Goal: Information Seeking & Learning: Find specific fact

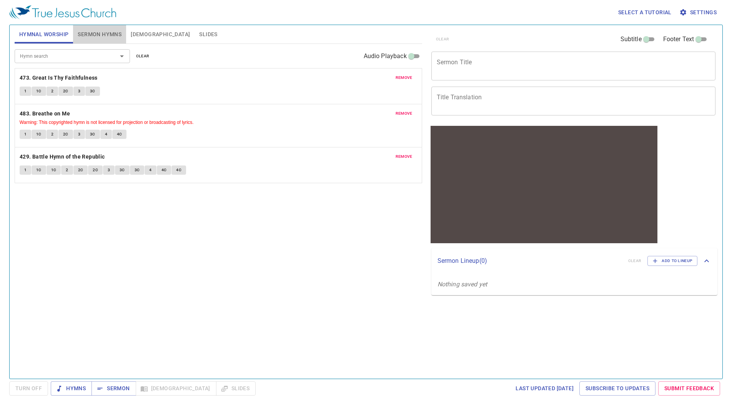
click at [105, 38] on span "Sermon Hymns" at bounding box center [100, 35] width 44 height 10
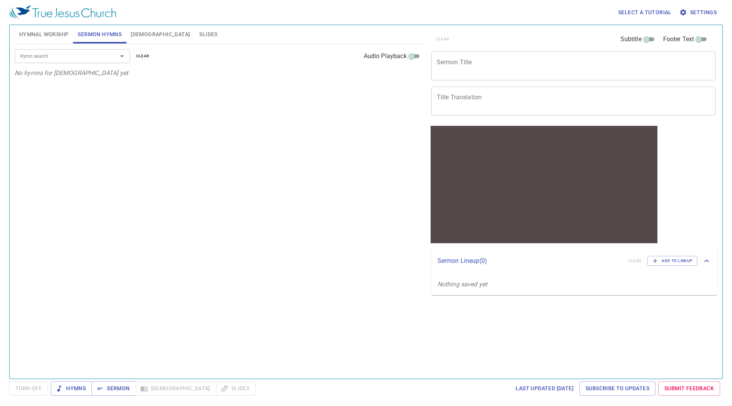
click at [140, 33] on span "[DEMOGRAPHIC_DATA]" at bounding box center [160, 35] width 59 height 10
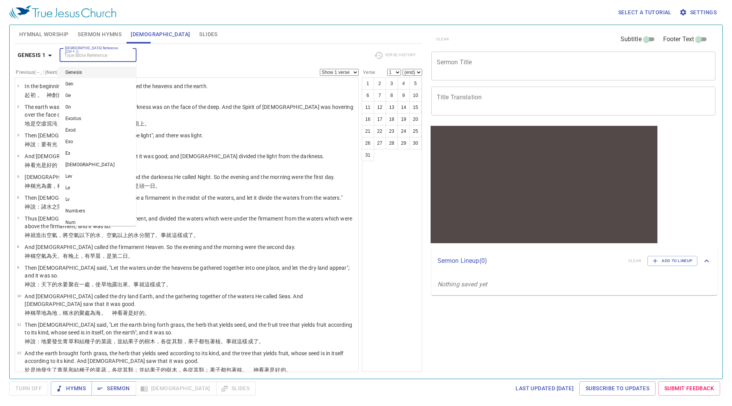
click at [110, 55] on input "[DEMOGRAPHIC_DATA] Reference (Ctrl + /)" at bounding box center [92, 55] width 60 height 9
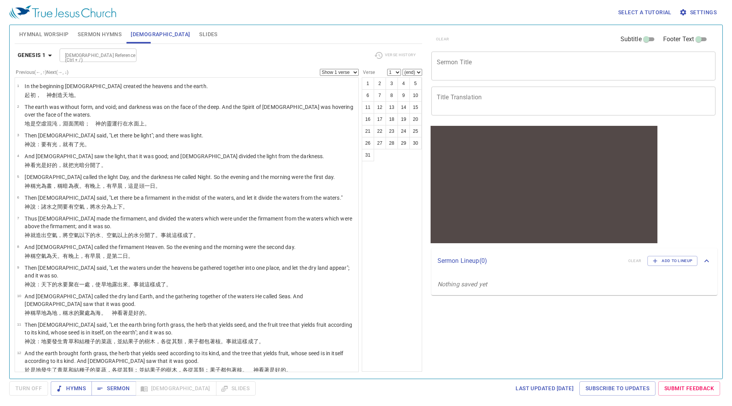
click at [183, 65] on div "[DEMOGRAPHIC_DATA] 1 [DEMOGRAPHIC_DATA] Reference (Ctrl + /) [DEMOGRAPHIC_DATA]…" at bounding box center [218, 58] width 407 height 21
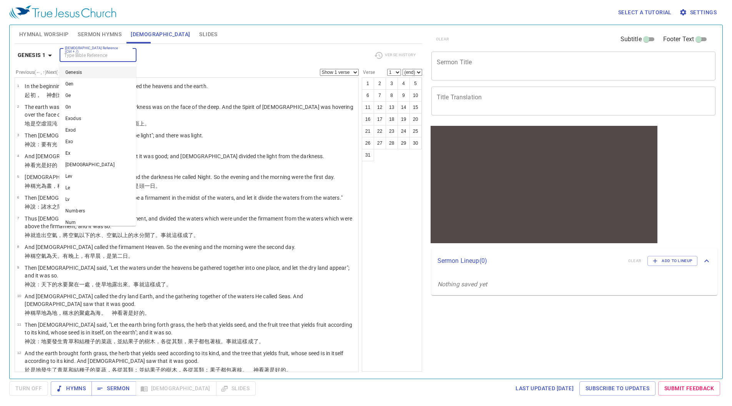
click at [96, 58] on input "[DEMOGRAPHIC_DATA] Reference (Ctrl + /)" at bounding box center [92, 55] width 60 height 9
click at [180, 57] on div "[DEMOGRAPHIC_DATA] Reference (Ctrl + /) [DEMOGRAPHIC_DATA] Reference (Ctrl + /)" at bounding box center [214, 54] width 309 height 13
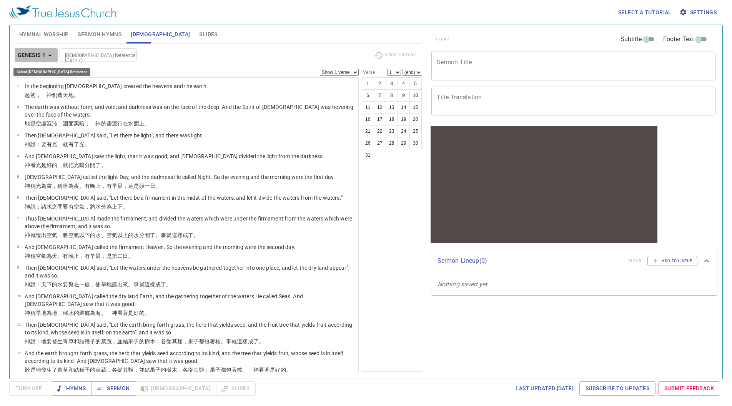
click at [49, 54] on icon "button" at bounding box center [49, 55] width 9 height 9
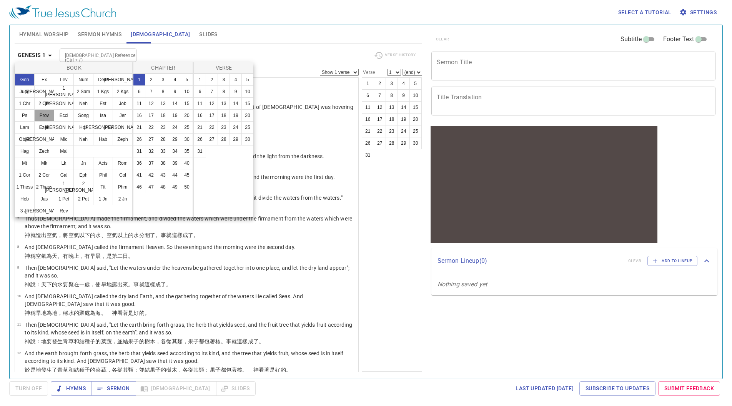
drag, startPoint x: 47, startPoint y: 118, endPoint x: 172, endPoint y: 101, distance: 126.5
click at [47, 118] on button "Prov" at bounding box center [44, 115] width 20 height 12
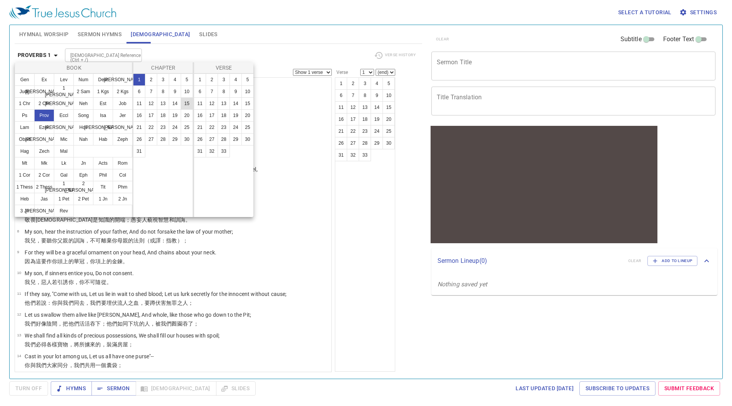
click at [185, 101] on button "15" at bounding box center [187, 103] width 12 height 12
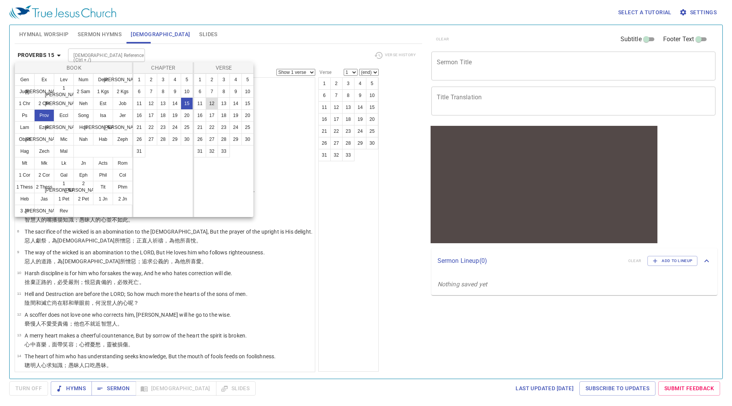
click at [213, 104] on button "12" at bounding box center [212, 103] width 12 height 12
select select "12"
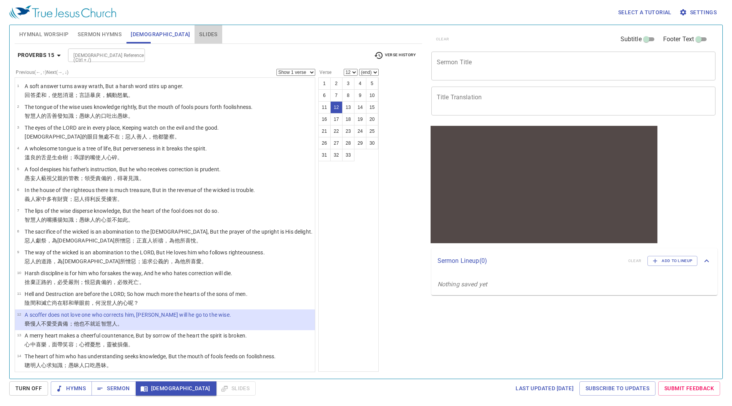
click at [199, 33] on span "Slides" at bounding box center [208, 35] width 18 height 10
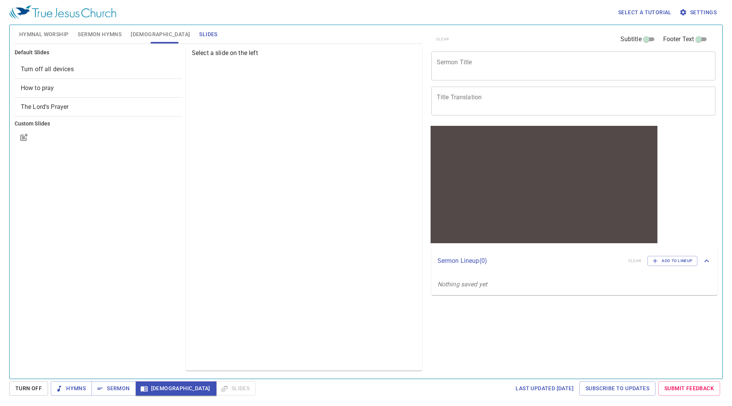
click at [67, 70] on span "Turn off all devices" at bounding box center [47, 68] width 53 height 7
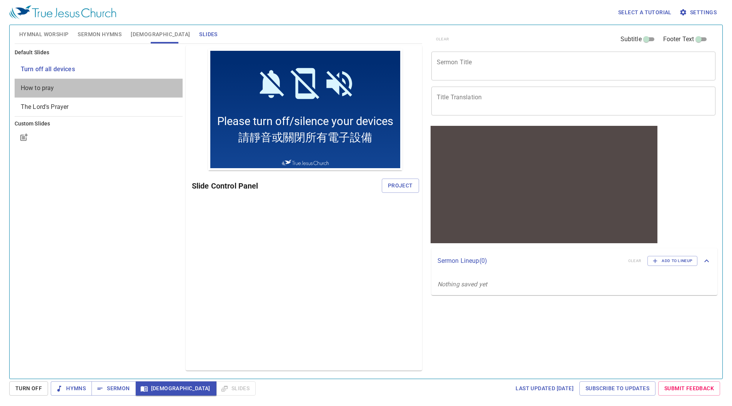
click at [67, 80] on div "How to pray" at bounding box center [99, 88] width 168 height 18
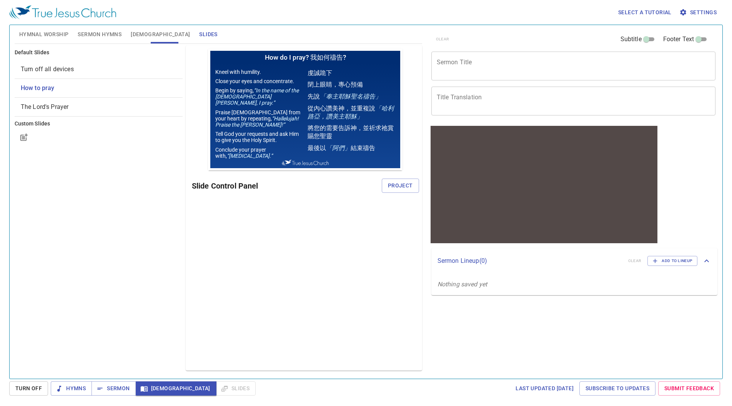
click at [65, 104] on span "The Lord's Prayer" at bounding box center [45, 106] width 48 height 7
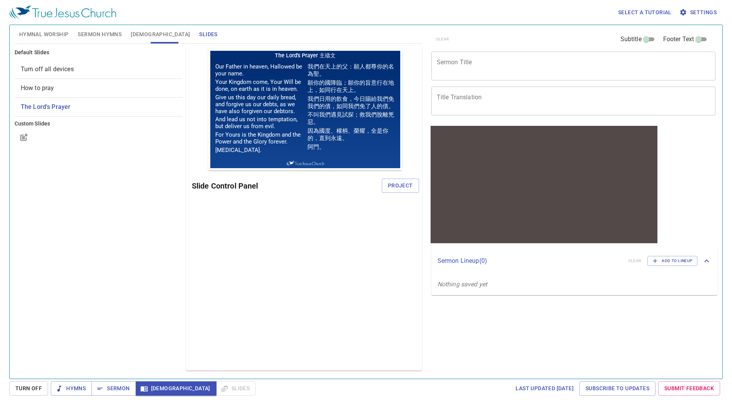
click at [37, 35] on span "Hymnal Worship" at bounding box center [44, 35] width 50 height 10
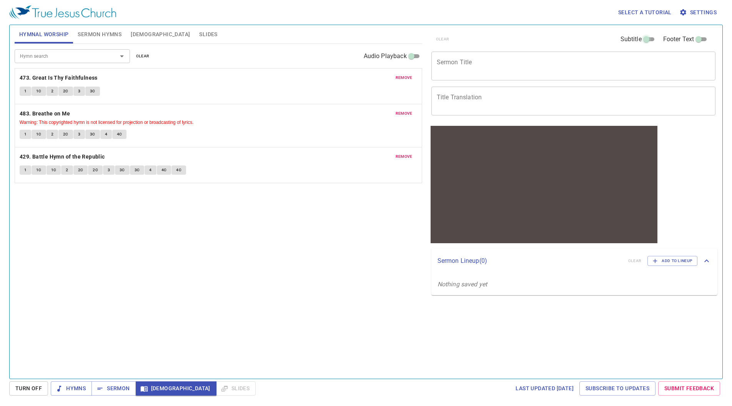
click at [646, 39] on input "Subtitle" at bounding box center [646, 40] width 28 height 9
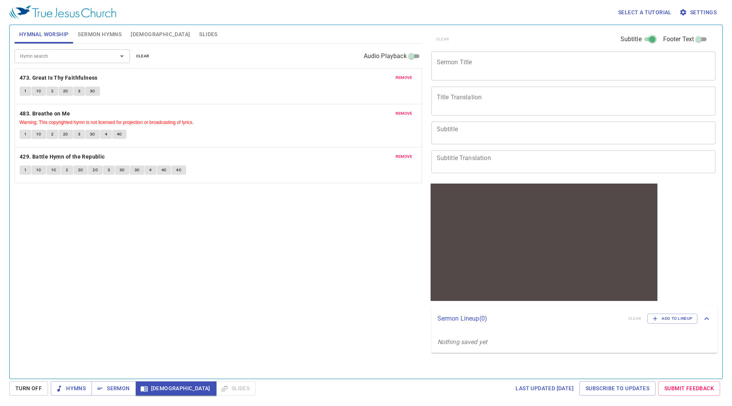
click at [647, 38] on input "Subtitle" at bounding box center [653, 40] width 28 height 9
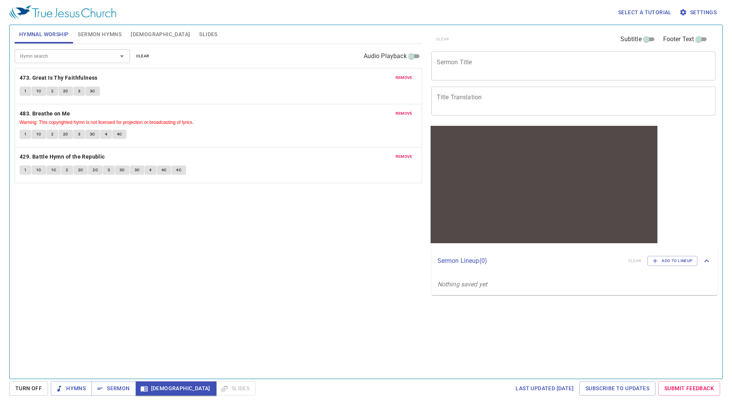
click at [647, 38] on input "Subtitle" at bounding box center [646, 40] width 28 height 9
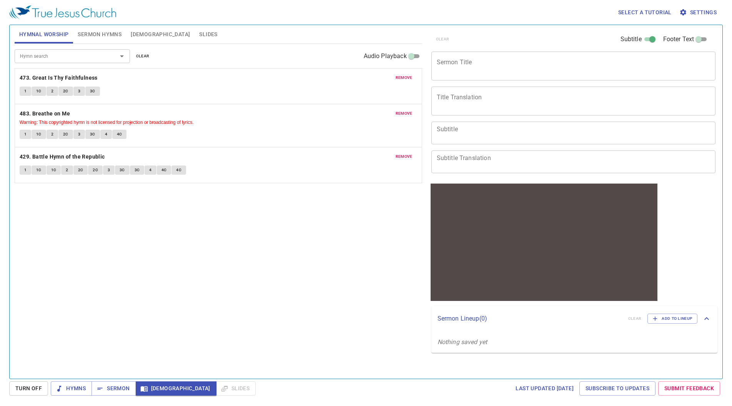
click at [513, 163] on textarea "Subtitle Translation" at bounding box center [574, 161] width 274 height 15
click at [510, 133] on textarea "Subtitle" at bounding box center [574, 132] width 274 height 15
click at [654, 38] on input "Subtitle" at bounding box center [653, 40] width 28 height 9
checkbox input "false"
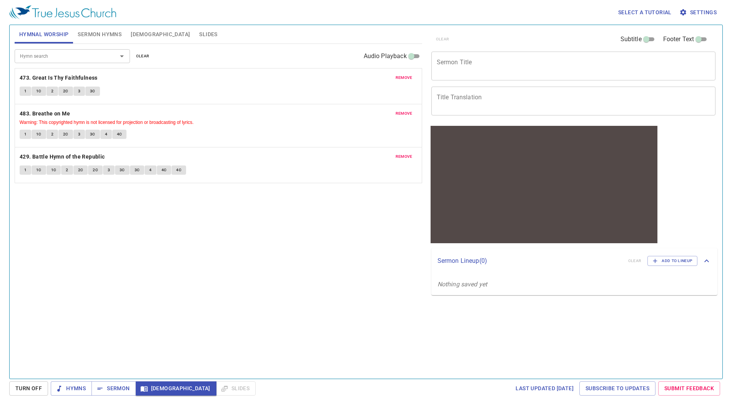
click at [698, 40] on input "Footer Text" at bounding box center [699, 40] width 28 height 9
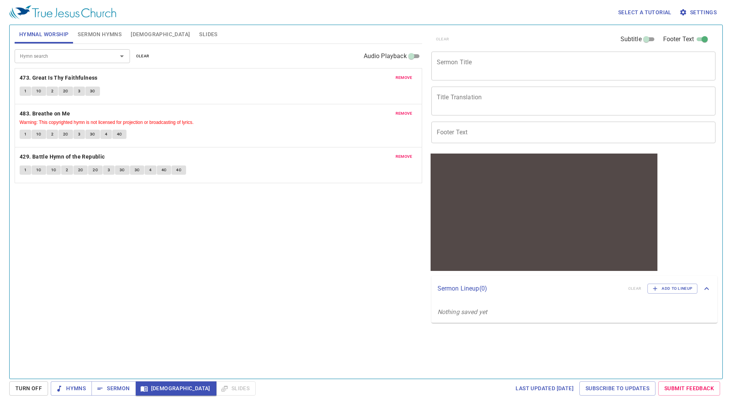
click at [699, 40] on input "Footer Text" at bounding box center [705, 40] width 28 height 9
checkbox input "false"
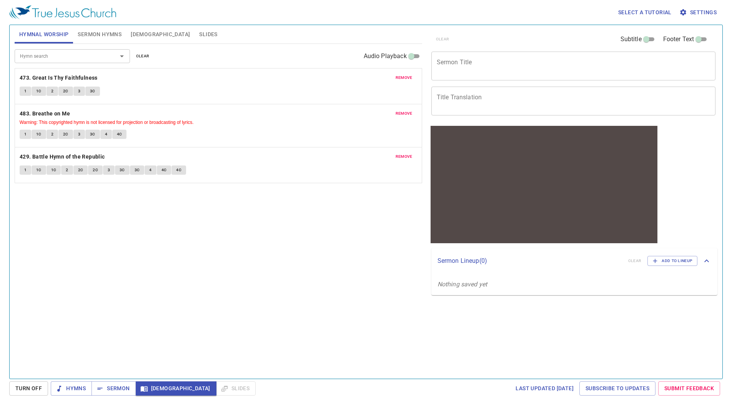
click at [704, 8] on span "Settings" at bounding box center [699, 13] width 36 height 10
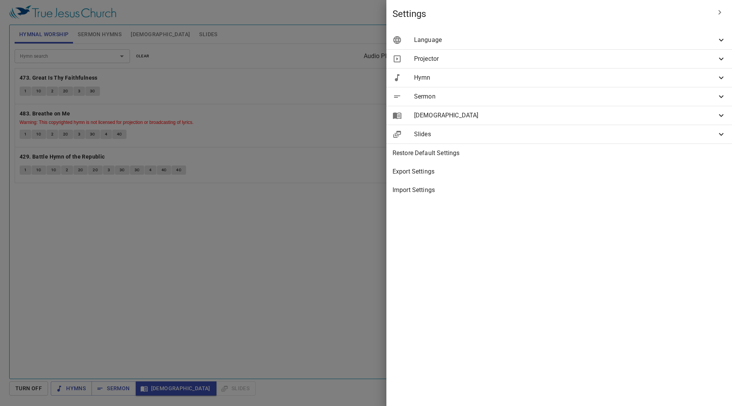
click at [604, 40] on span "Language" at bounding box center [565, 39] width 303 height 9
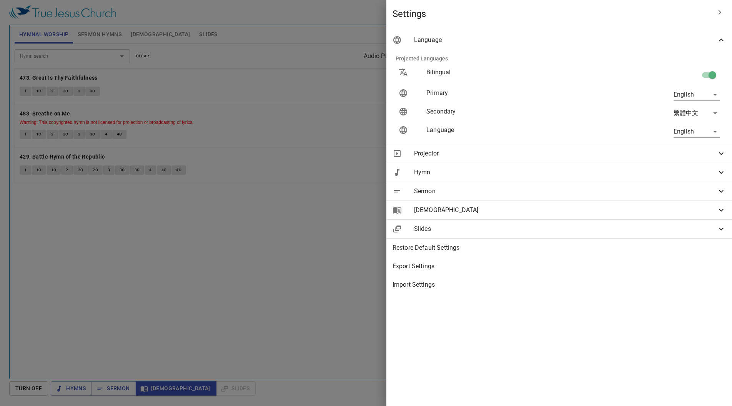
click at [608, 151] on span "Projector" at bounding box center [565, 153] width 303 height 9
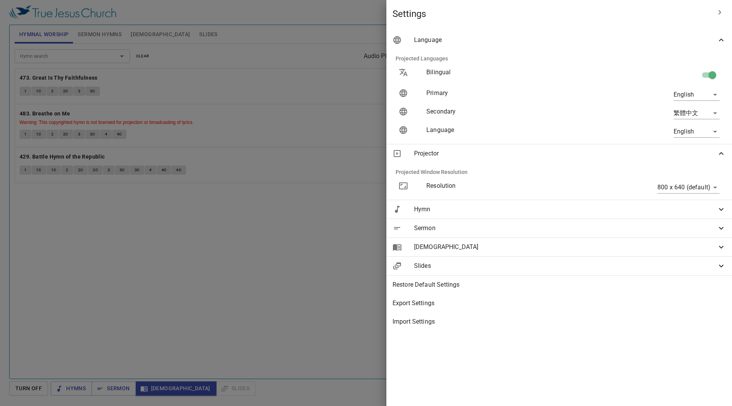
click at [615, 215] on div "Hymn" at bounding box center [559, 209] width 346 height 18
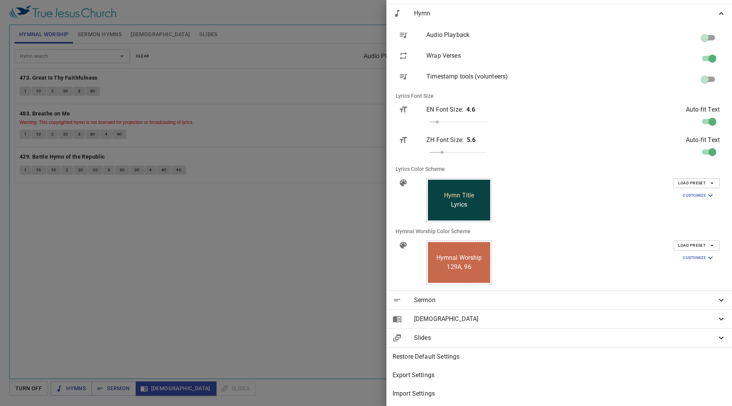
scroll to position [201, 0]
click at [688, 242] on span "Load Preset" at bounding box center [696, 245] width 37 height 7
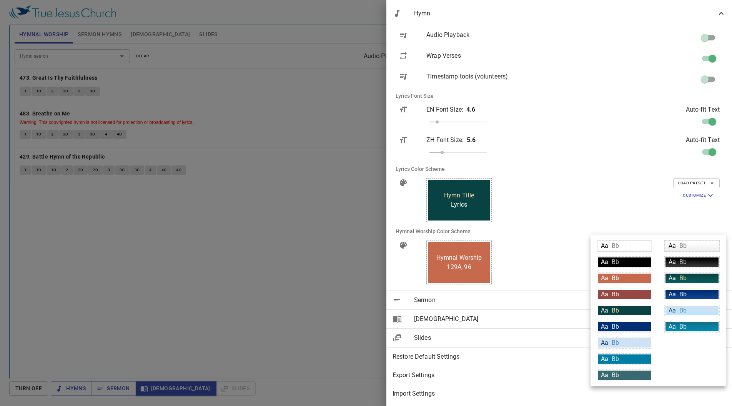
click at [664, 224] on div at bounding box center [366, 203] width 732 height 406
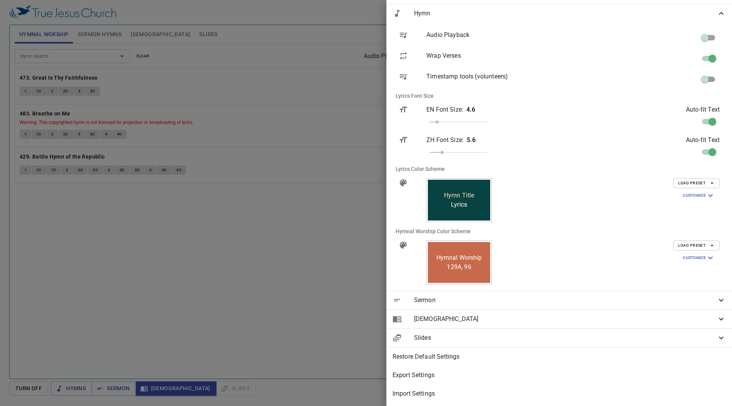
click at [313, 246] on div at bounding box center [366, 203] width 732 height 406
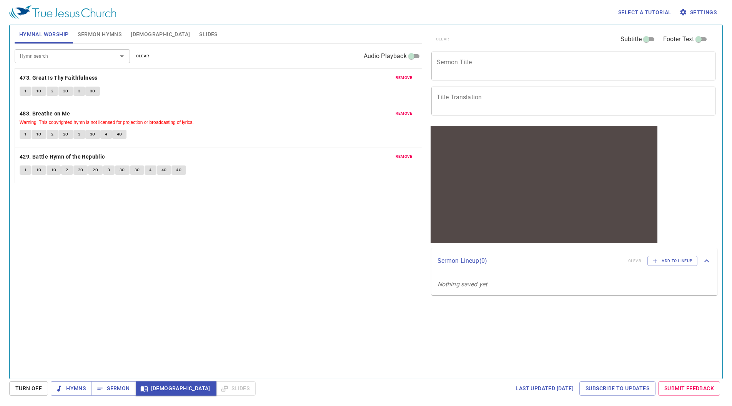
click at [68, 53] on input "Hymn search" at bounding box center [61, 56] width 88 height 9
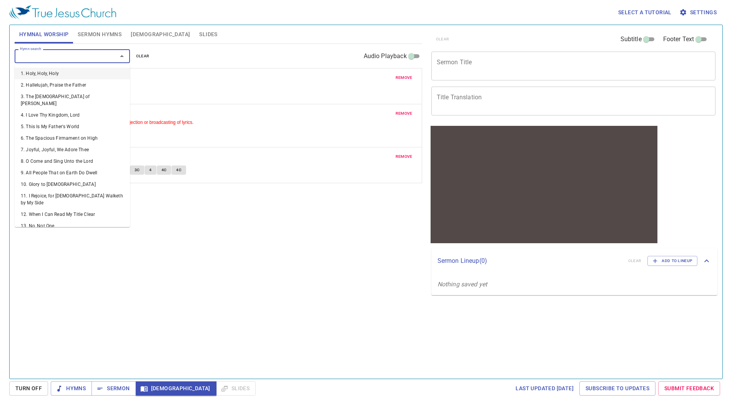
click at [198, 55] on div "Hymn search Hymn search clear Audio Playback" at bounding box center [218, 56] width 407 height 25
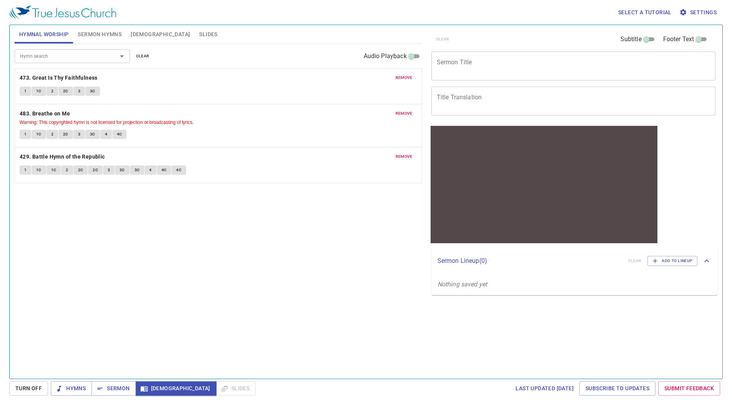
click at [120, 35] on span "Sermon Hymns" at bounding box center [100, 35] width 44 height 10
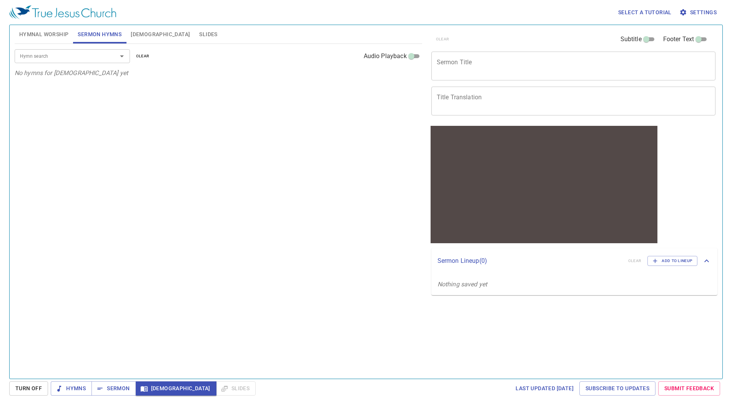
click at [43, 35] on span "Hymnal Worship" at bounding box center [44, 35] width 50 height 10
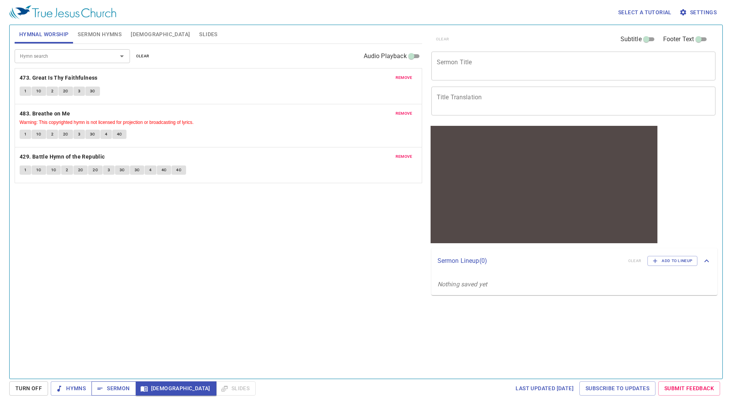
drag, startPoint x: 77, startPoint y: 386, endPoint x: 93, endPoint y: 384, distance: 16.7
click at [77, 386] on span "Hymns" at bounding box center [71, 388] width 29 height 10
click at [113, 384] on span "Sermon" at bounding box center [114, 388] width 32 height 10
click at [161, 384] on span "[DEMOGRAPHIC_DATA]" at bounding box center [176, 388] width 68 height 10
click at [104, 35] on span "Sermon Hymns" at bounding box center [100, 35] width 44 height 10
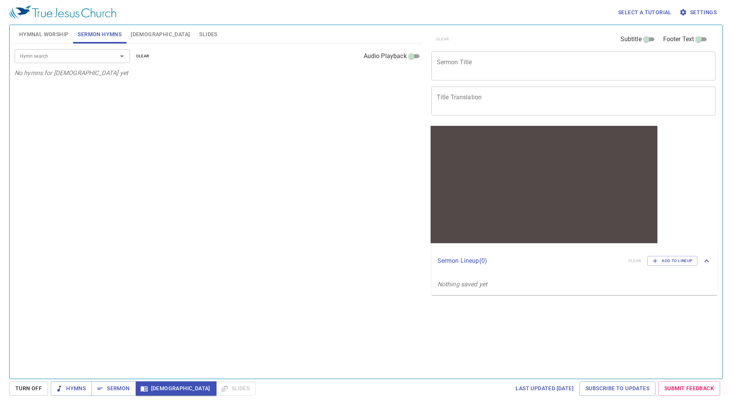
click at [143, 34] on span "[DEMOGRAPHIC_DATA]" at bounding box center [160, 35] width 59 height 10
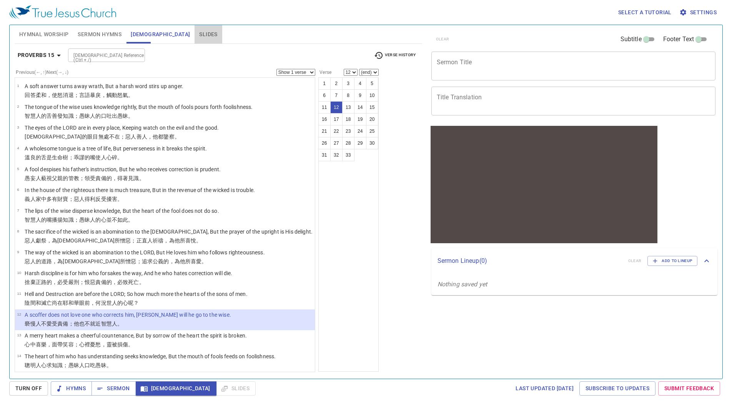
click at [199, 32] on span "Slides" at bounding box center [208, 35] width 18 height 10
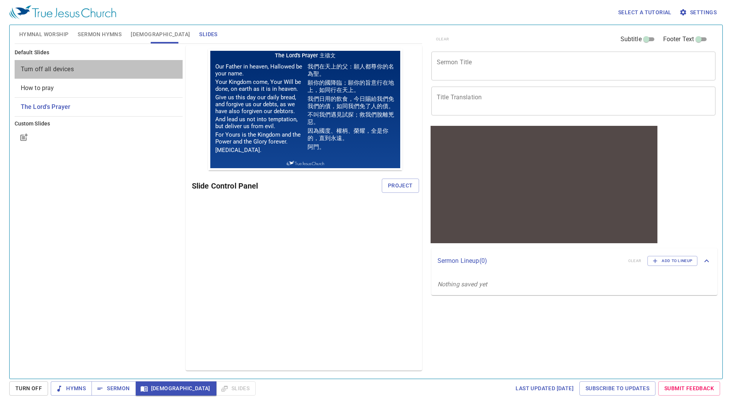
click at [59, 68] on span "Turn off all devices" at bounding box center [47, 68] width 53 height 7
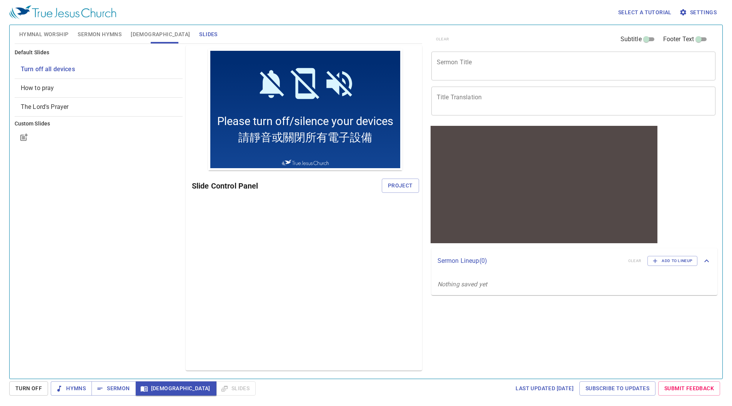
drag, startPoint x: 55, startPoint y: 86, endPoint x: 57, endPoint y: 106, distance: 20.1
click at [55, 88] on span "How to pray" at bounding box center [99, 87] width 156 height 9
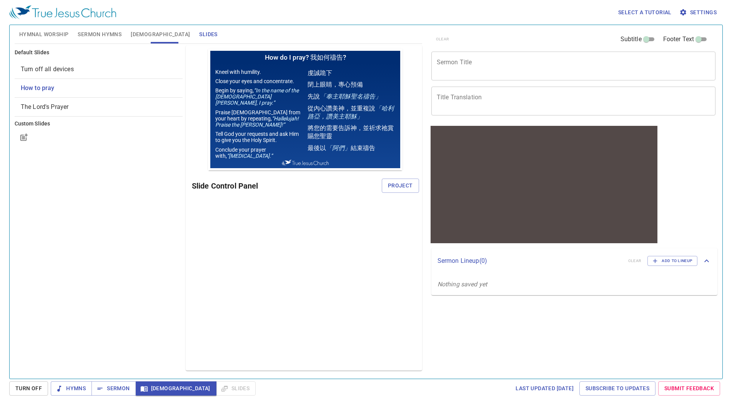
click at [57, 107] on span "The Lord's Prayer" at bounding box center [45, 106] width 48 height 7
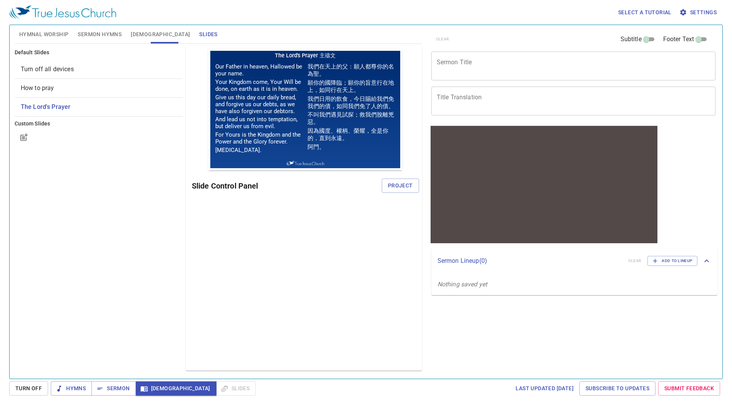
drag, startPoint x: 81, startPoint y: 181, endPoint x: 71, endPoint y: 97, distance: 84.4
click at [81, 180] on div "Default Slides Turn off all devices How to pray The Lord's Prayer Custom Slides" at bounding box center [98, 208] width 171 height 328
click at [53, 35] on span "Hymnal Worship" at bounding box center [44, 35] width 50 height 10
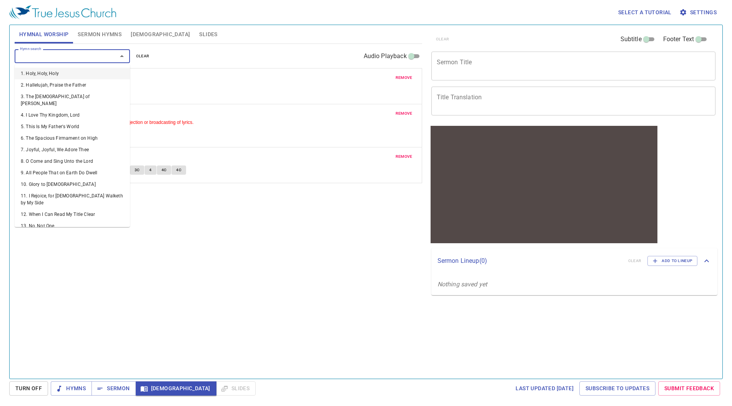
click at [72, 58] on input "Hymn search" at bounding box center [61, 56] width 88 height 9
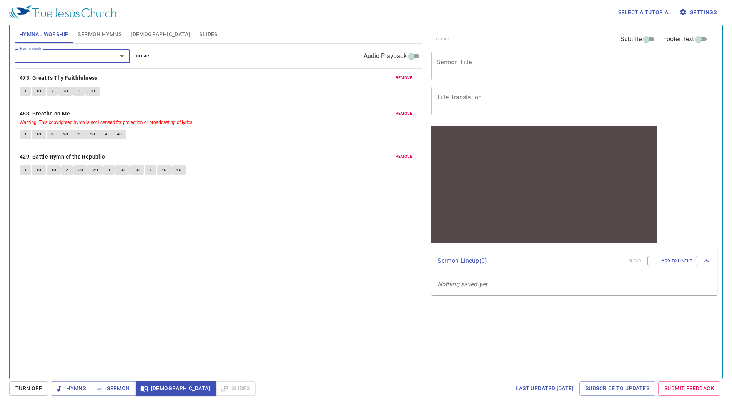
click at [73, 59] on input "Hymn search" at bounding box center [61, 56] width 88 height 9
click at [85, 55] on input "Hymn search" at bounding box center [61, 56] width 88 height 9
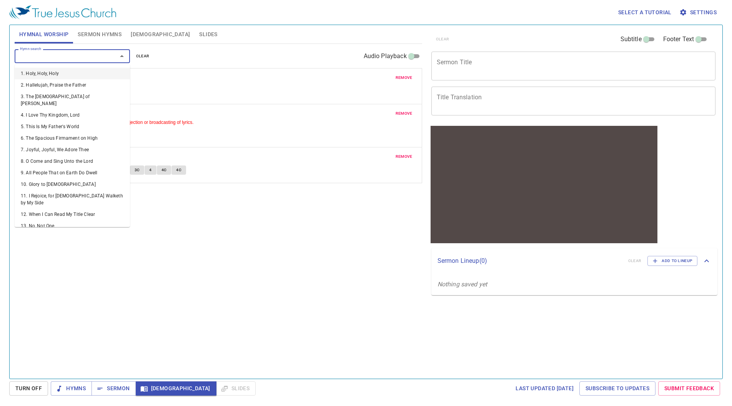
click at [69, 75] on li "1. Holy, Holy, Holy" at bounding box center [72, 74] width 115 height 12
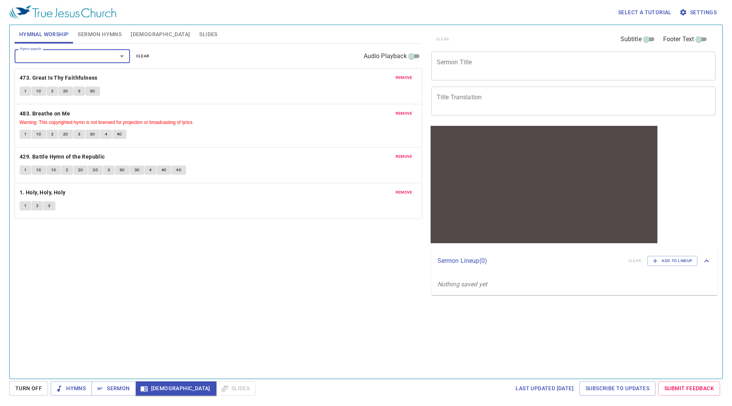
click at [399, 112] on span "remove" at bounding box center [404, 113] width 17 height 7
